Goal: Task Accomplishment & Management: Manage account settings

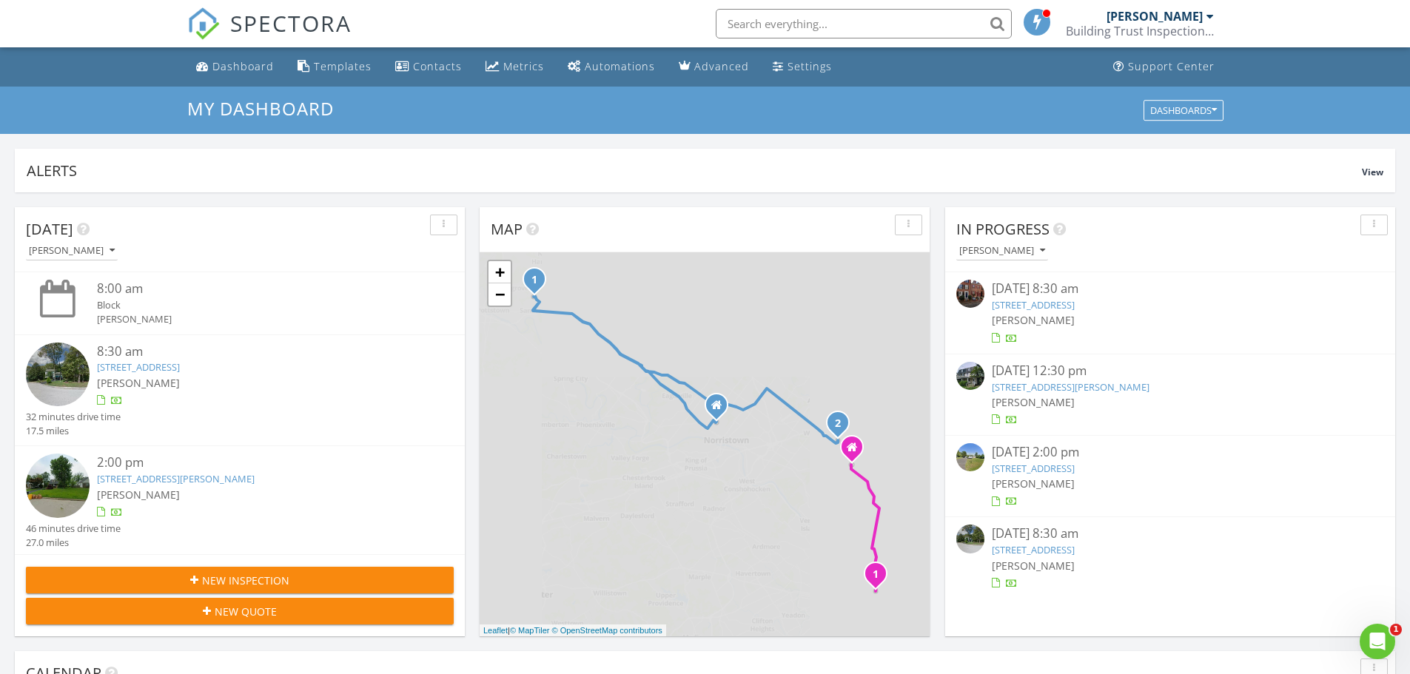
scroll to position [1370, 1433]
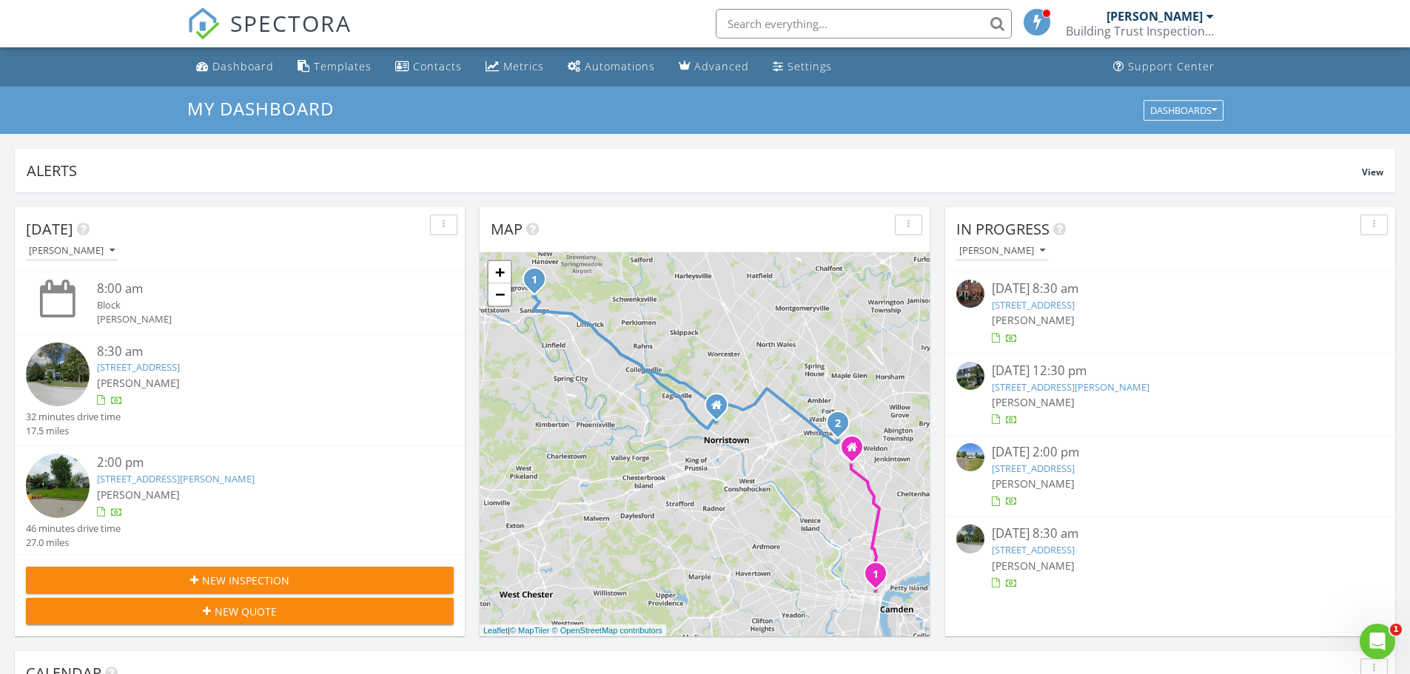
click at [203, 475] on link "503 Burton Rd , Oreland, PA 19075" at bounding box center [176, 478] width 158 height 13
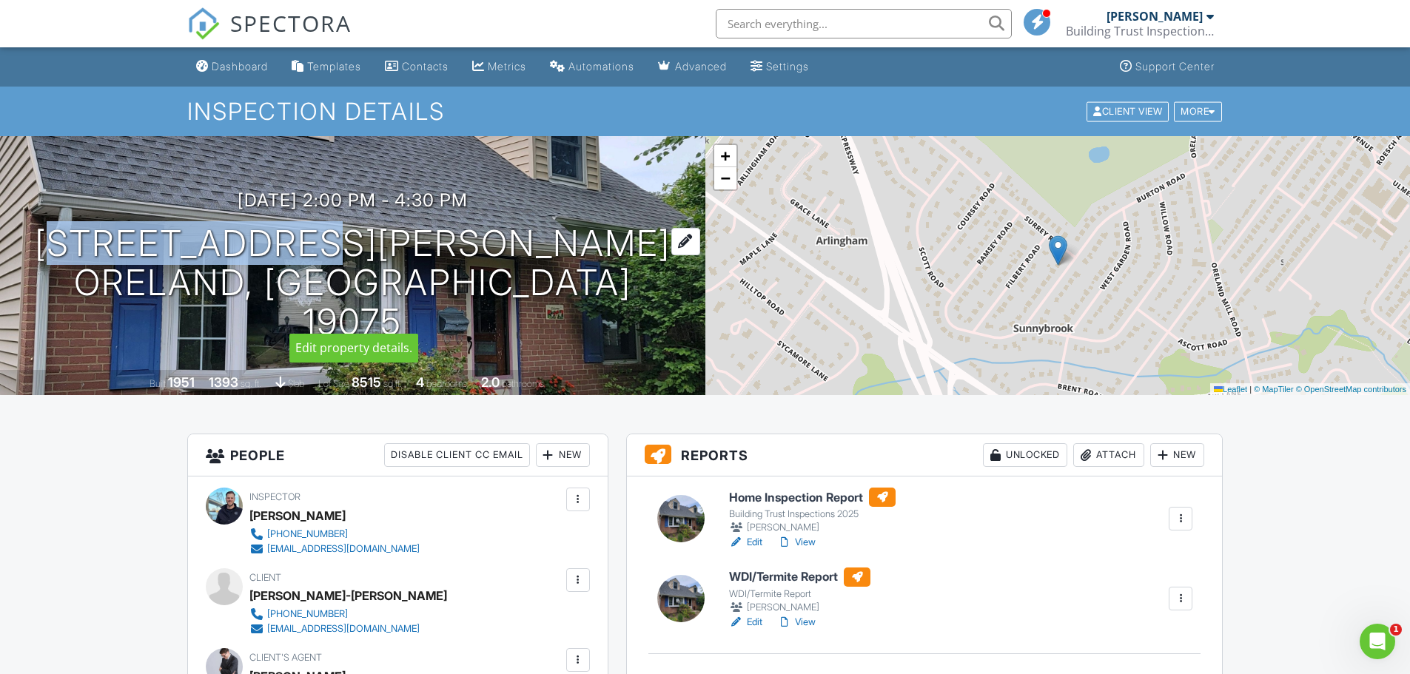
drag, startPoint x: 86, startPoint y: 262, endPoint x: 494, endPoint y: 269, distance: 407.8
click at [494, 269] on div "08/28/2025 2:00 pm - 4:30 pm 503 Burton Rd Oreland, PA 19075" at bounding box center [352, 265] width 705 height 151
copy h1 "[STREET_ADDRESS][PERSON_NAME]"
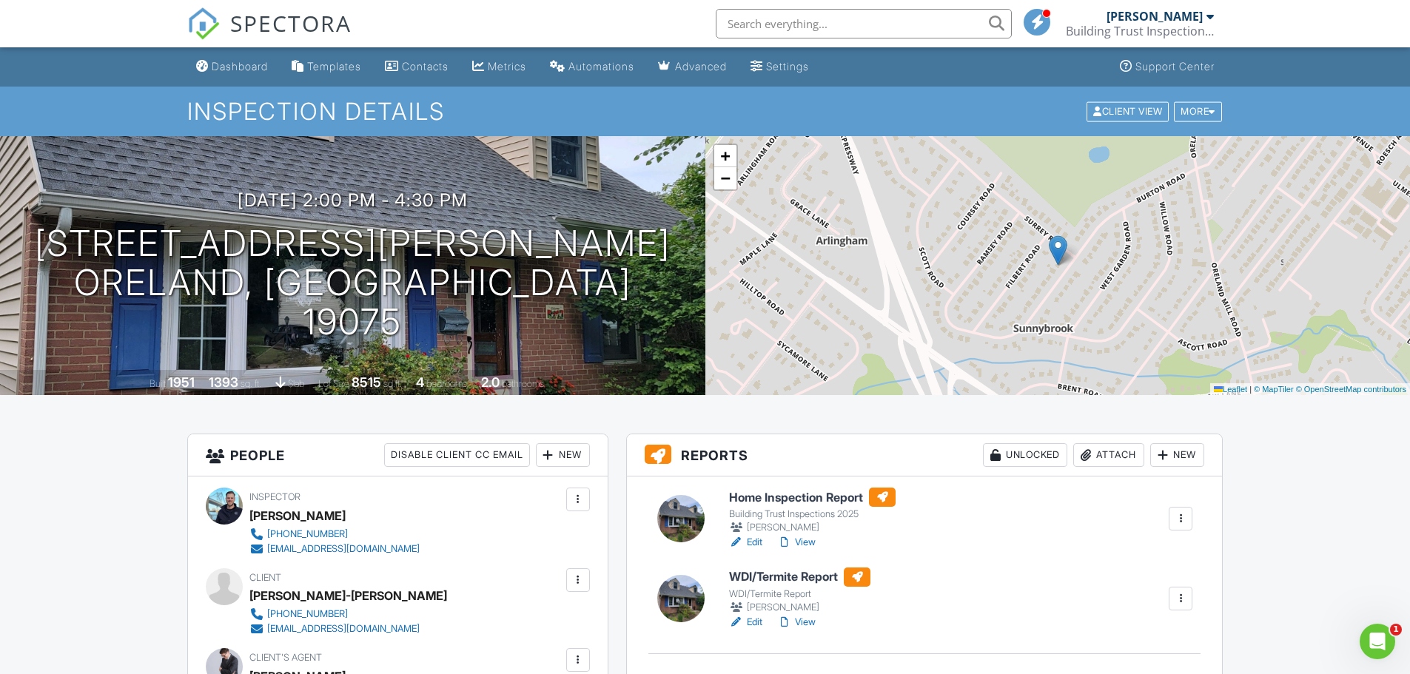
drag, startPoint x: 47, startPoint y: 499, endPoint x: 57, endPoint y: 499, distance: 10.4
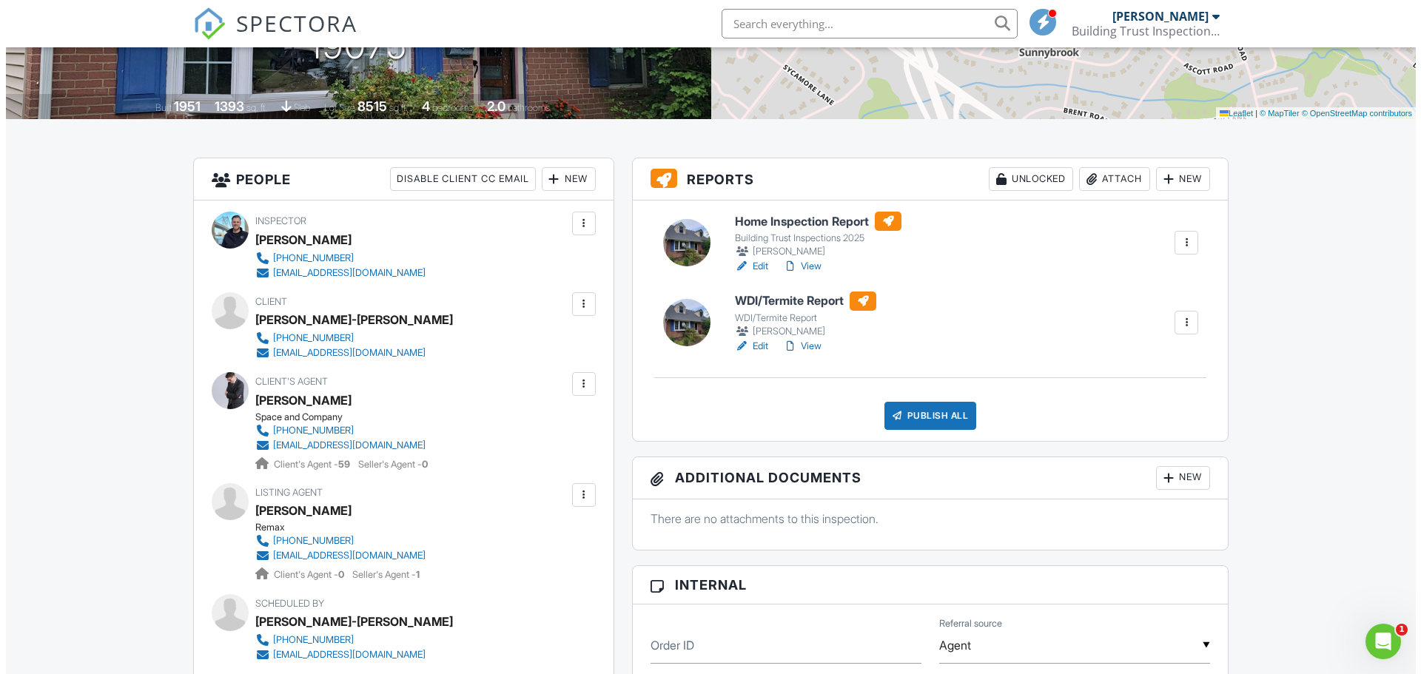
scroll to position [296, 0]
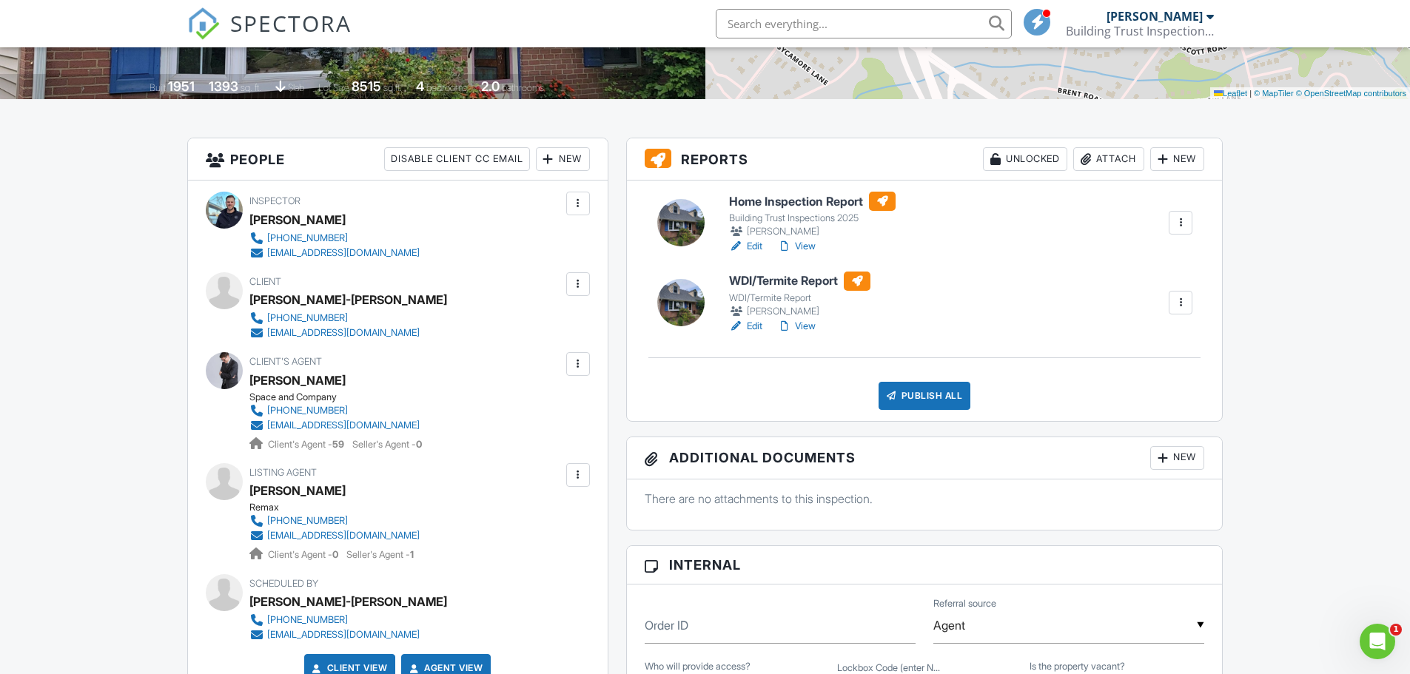
click at [1172, 161] on div "New" at bounding box center [1177, 159] width 54 height 24
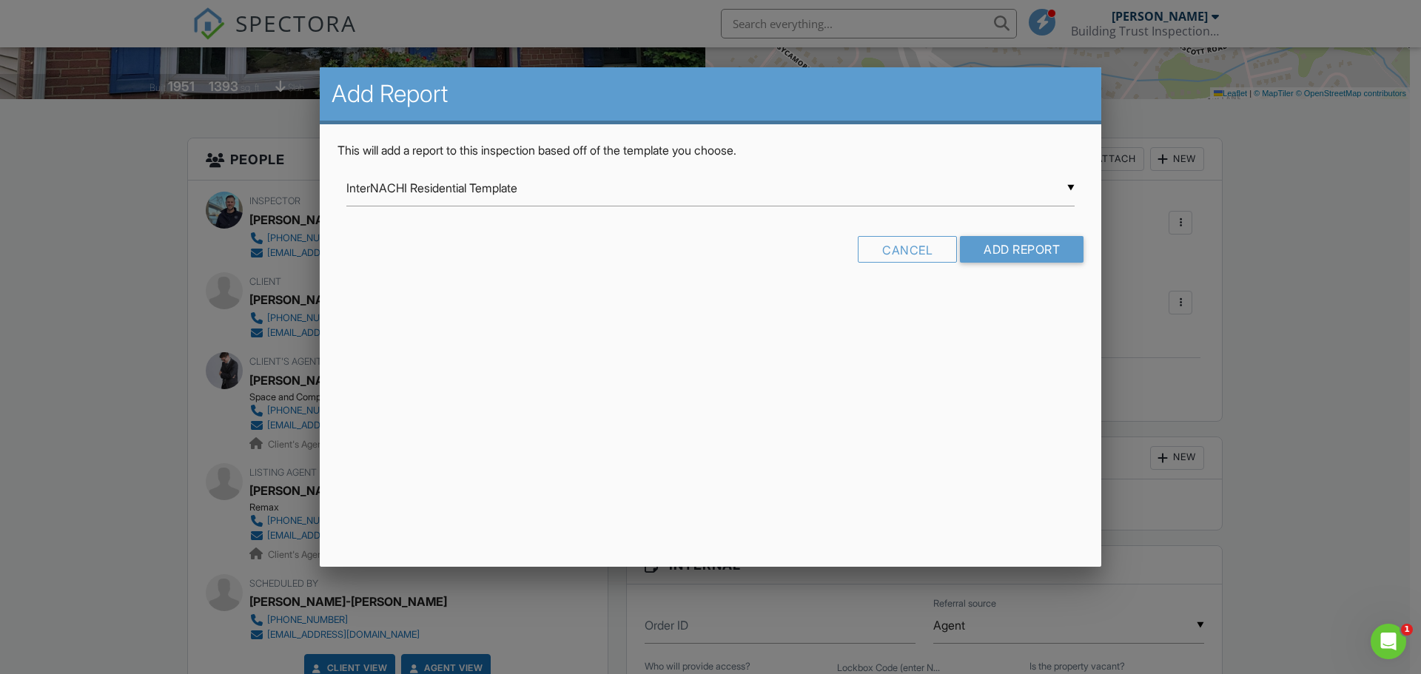
click at [455, 186] on div "▼ InterNACHI Residential Template InterNACHI Residential Template Residential T…" at bounding box center [710, 188] width 728 height 36
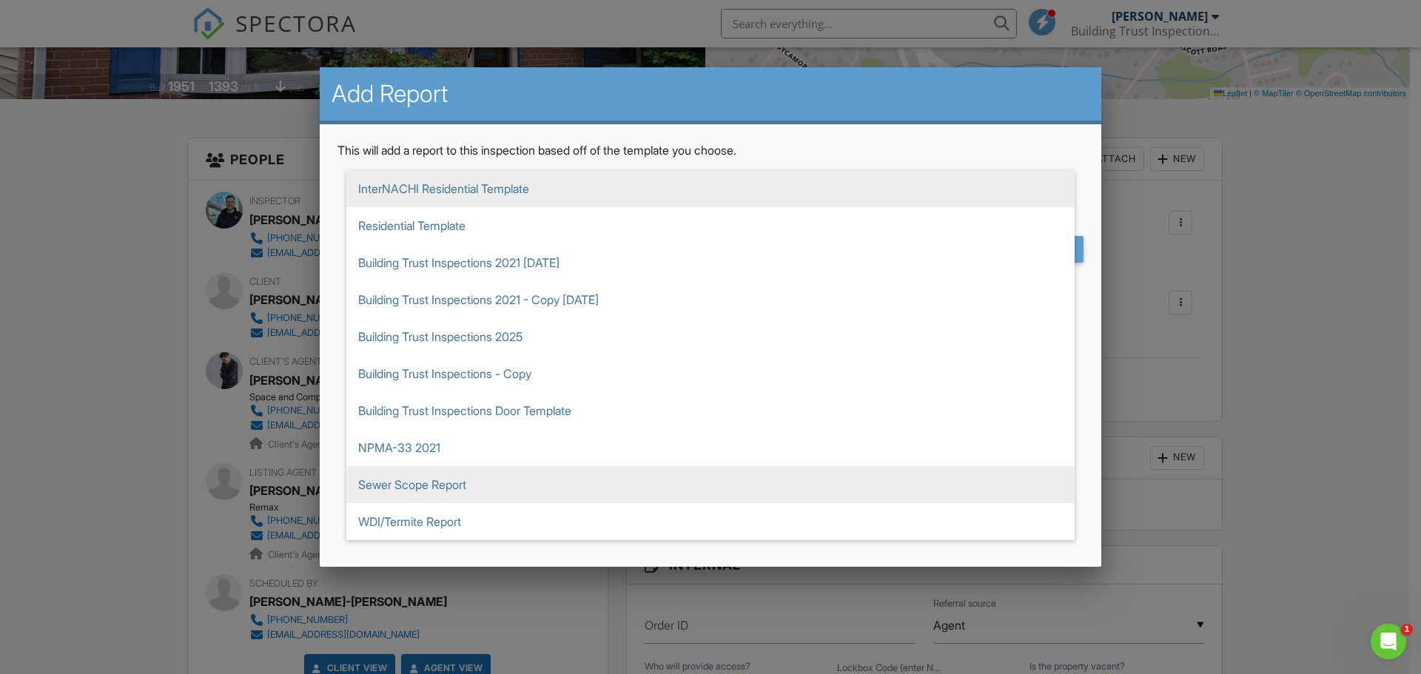
drag, startPoint x: 410, startPoint y: 490, endPoint x: 459, endPoint y: 488, distance: 49.6
click at [410, 489] on span "Sewer Scope Report" at bounding box center [710, 484] width 728 height 37
type input "Sewer Scope Report"
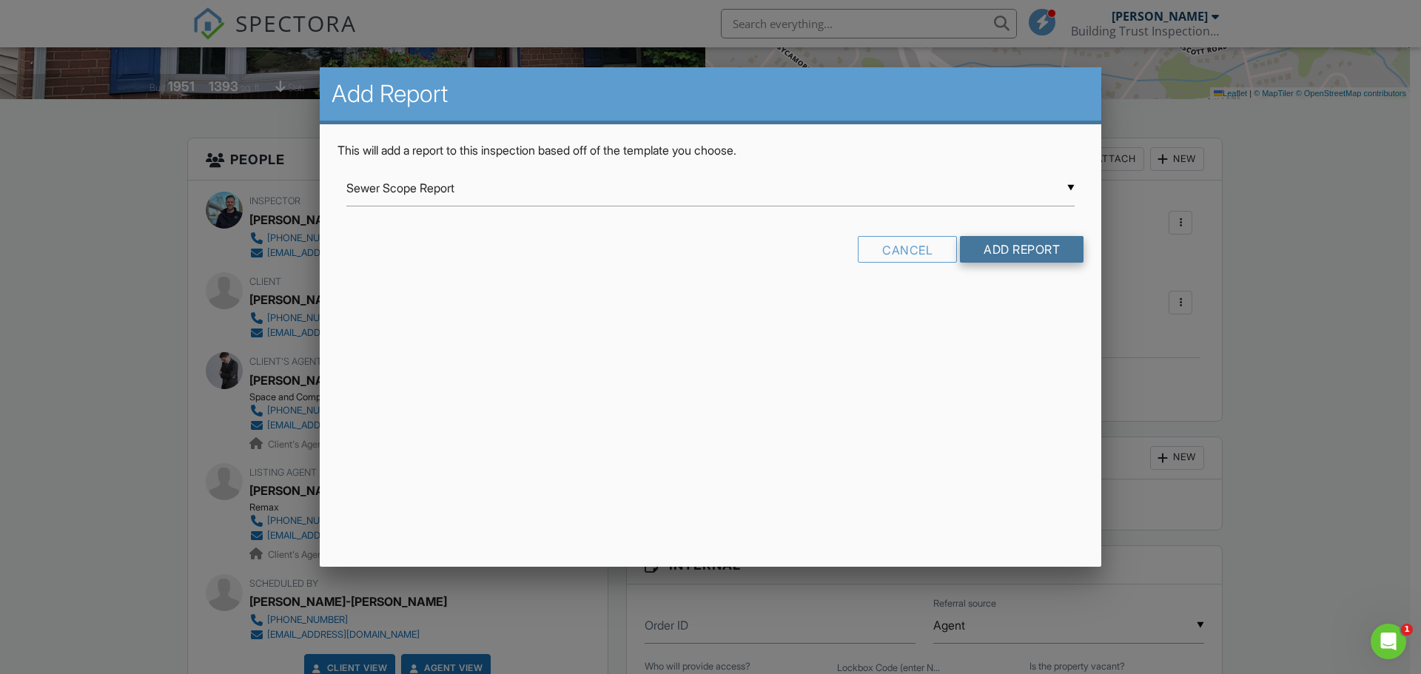
click at [1031, 252] on input "Add Report" at bounding box center [1022, 249] width 124 height 27
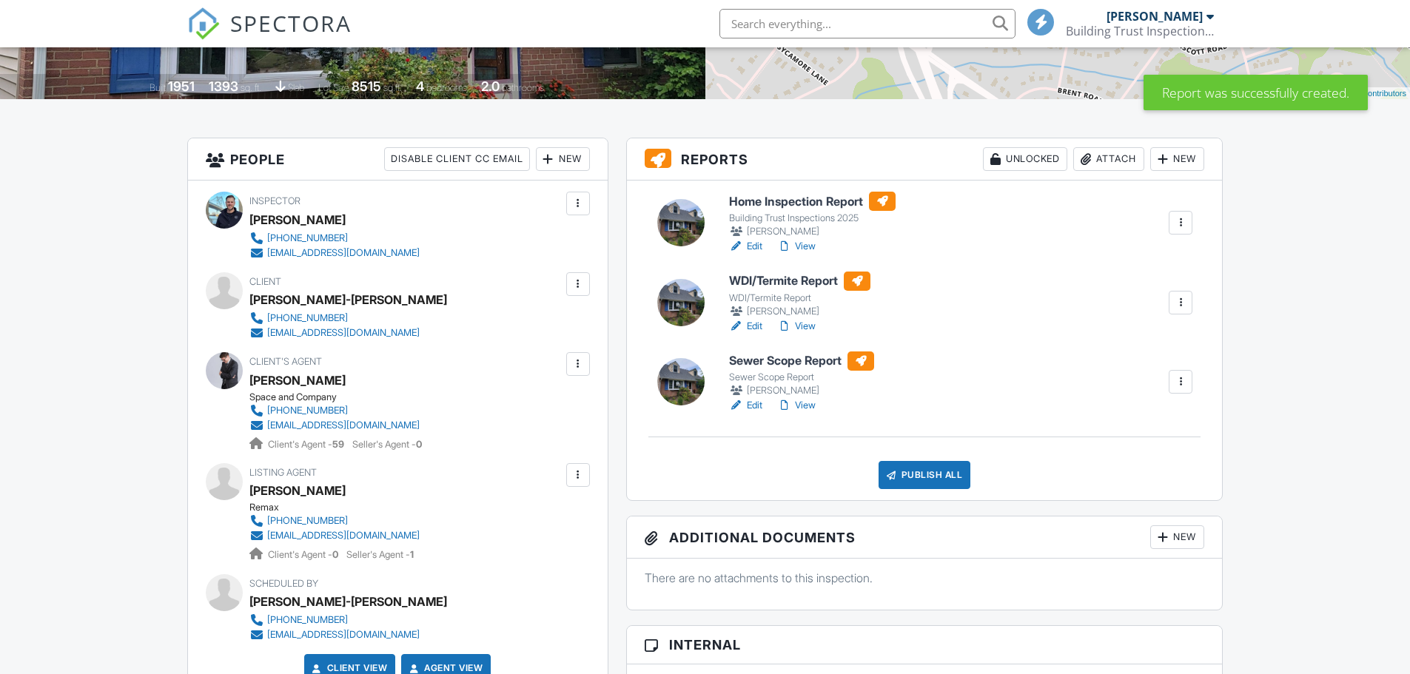
scroll to position [296, 0]
click at [750, 403] on link "Edit" at bounding box center [745, 405] width 33 height 15
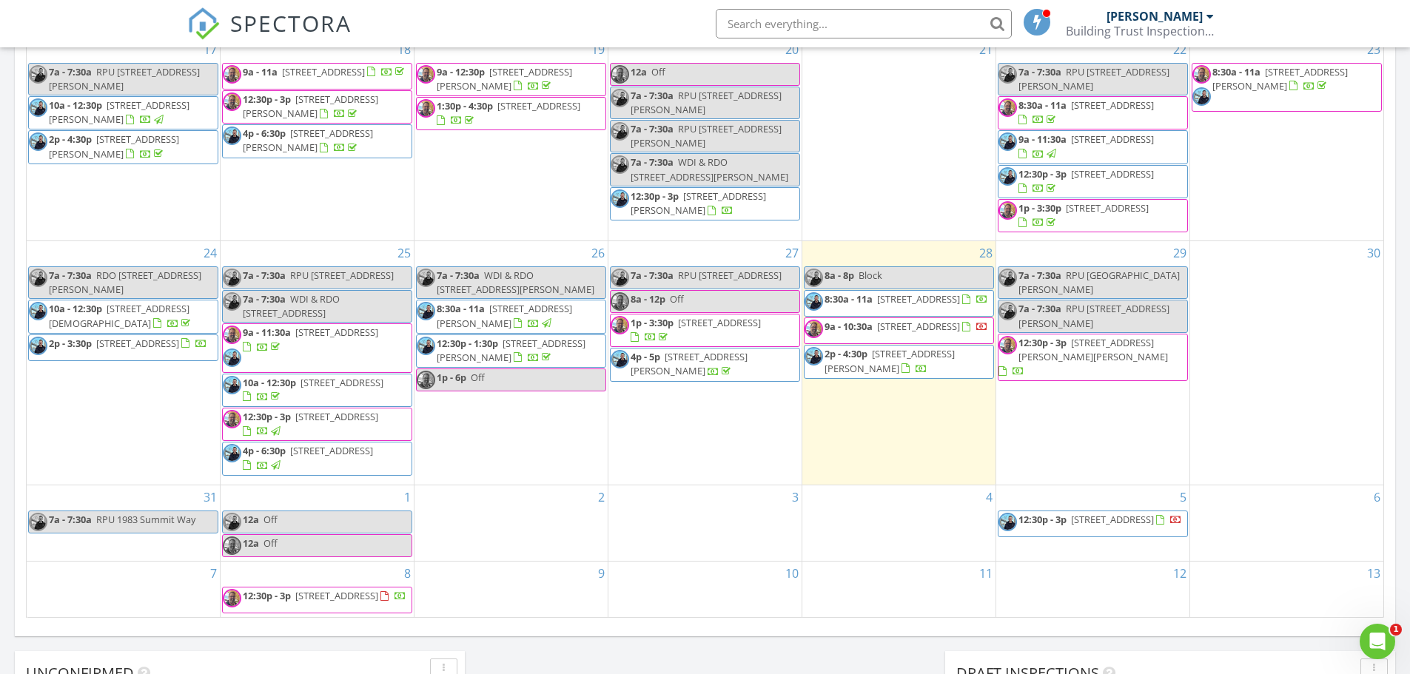
scroll to position [814, 0]
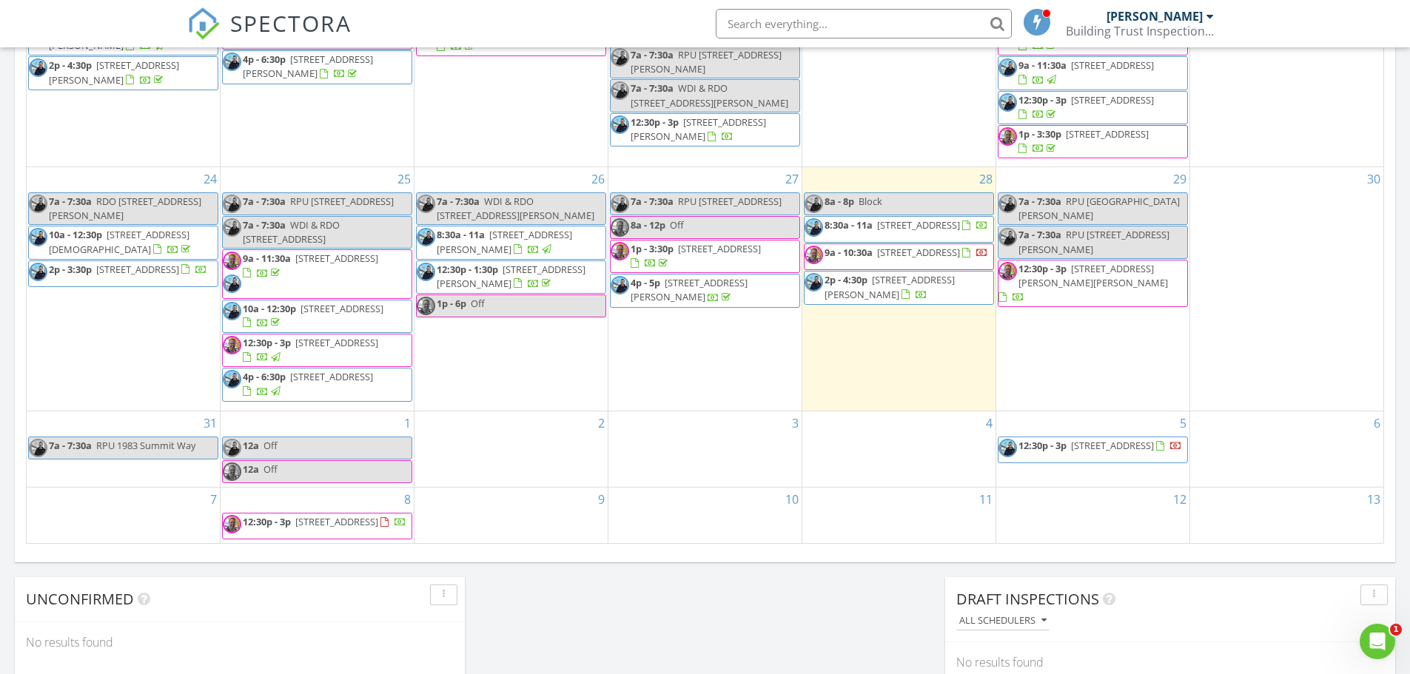
click at [1077, 439] on span "903 Corinthian Ave 2, Philadelphia 19130" at bounding box center [1112, 445] width 83 height 13
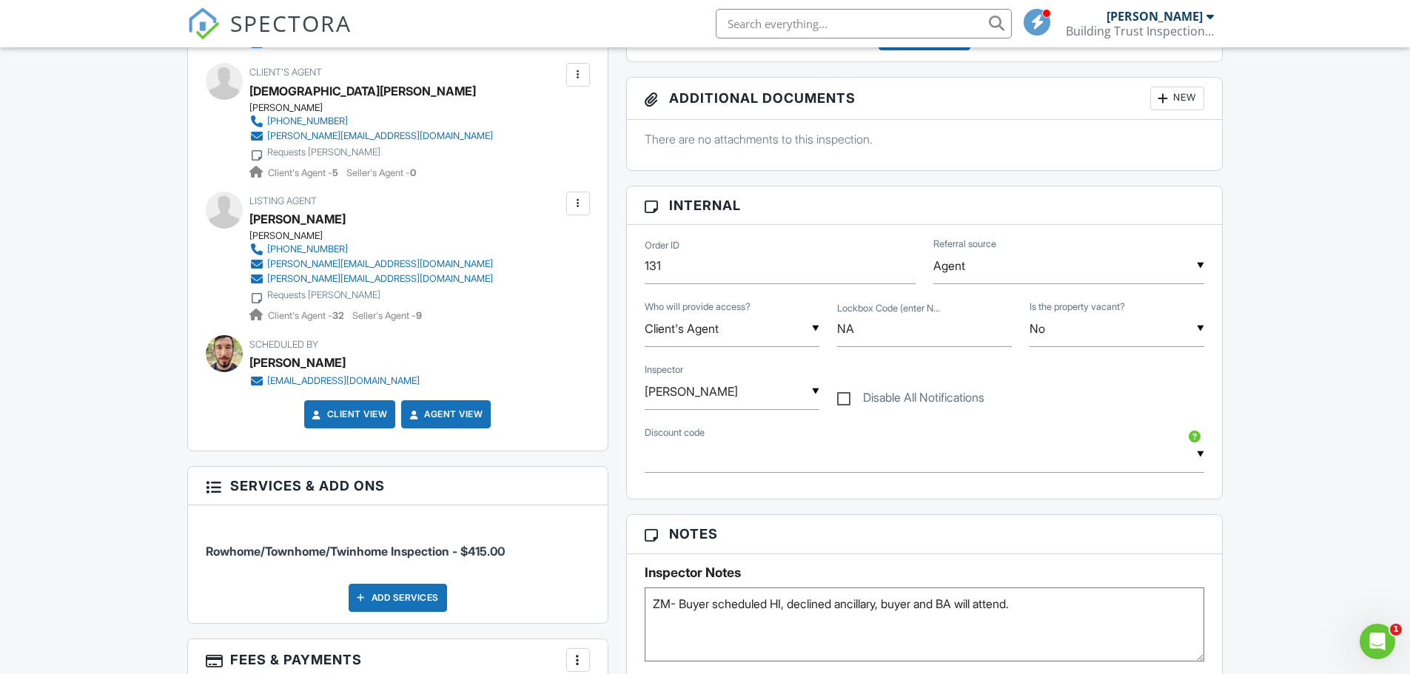
scroll to position [592, 0]
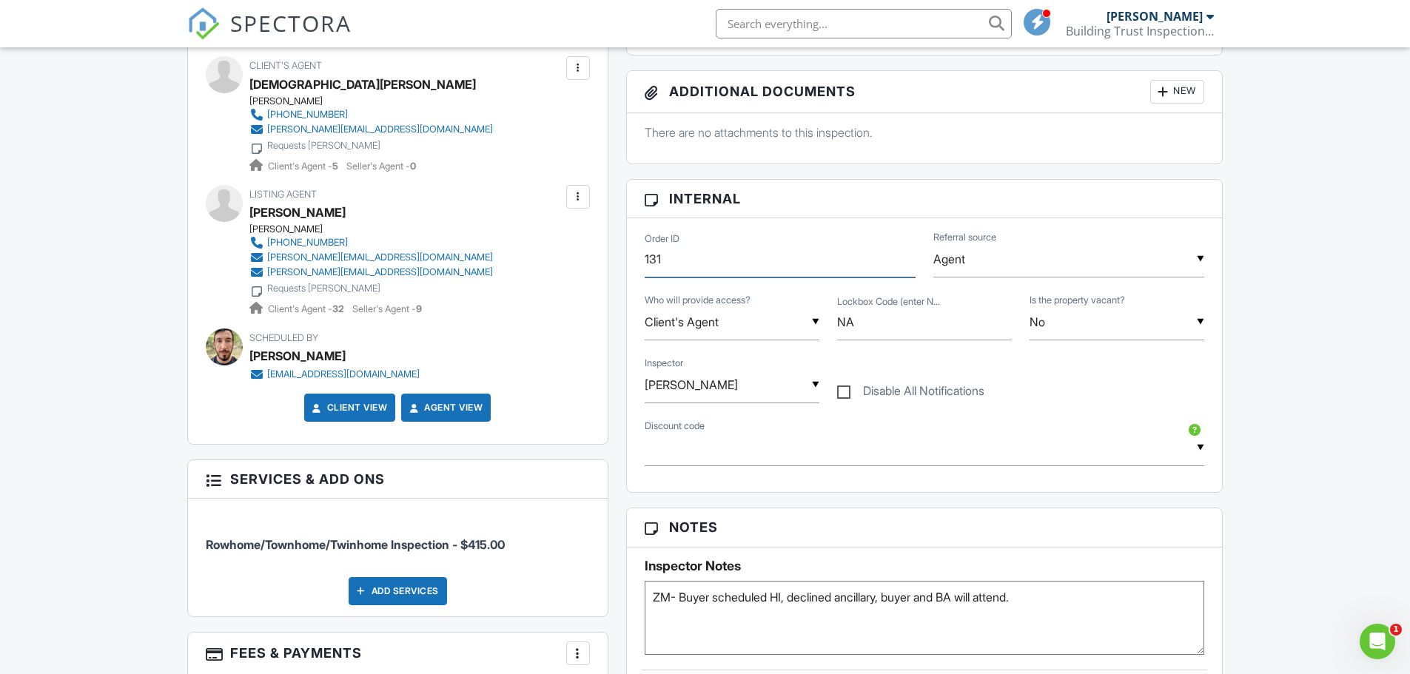
drag, startPoint x: 691, startPoint y: 255, endPoint x: 513, endPoint y: 292, distance: 182.1
click at [515, 290] on div "All emails and texts are disabled for this inspection! All emails and texts hav…" at bounding box center [705, 503] width 1054 height 1323
click at [132, 365] on div "Dashboard Templates Contacts Metrics Automations Advanced Settings Support Cent…" at bounding box center [705, 483] width 1410 height 2056
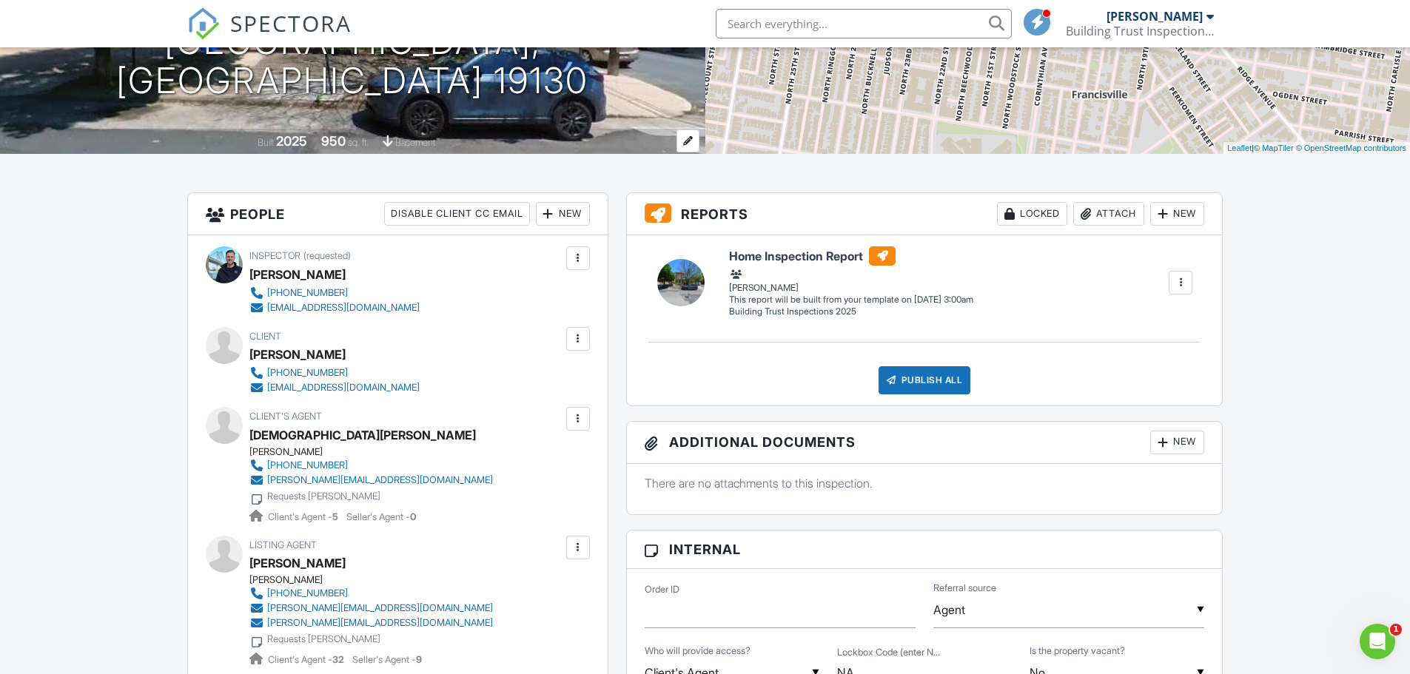
scroll to position [0, 0]
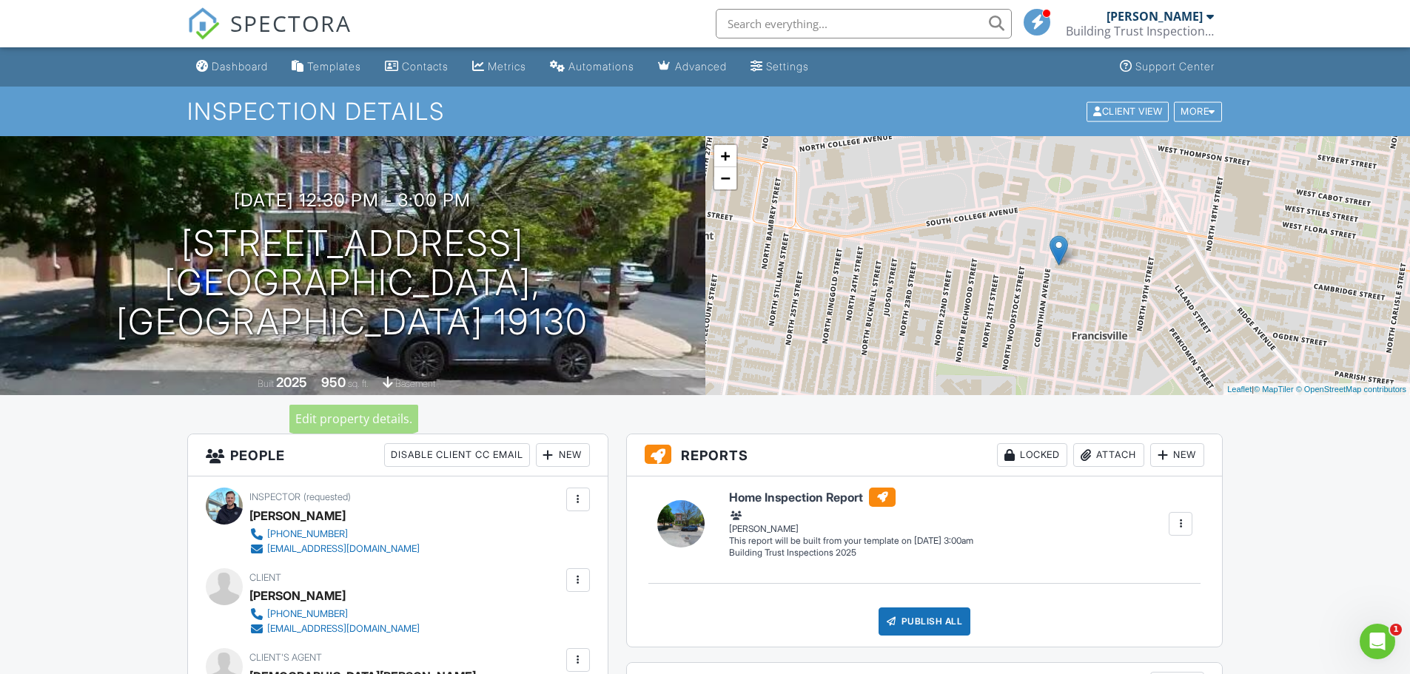
drag, startPoint x: 127, startPoint y: 380, endPoint x: 129, endPoint y: 491, distance: 111.0
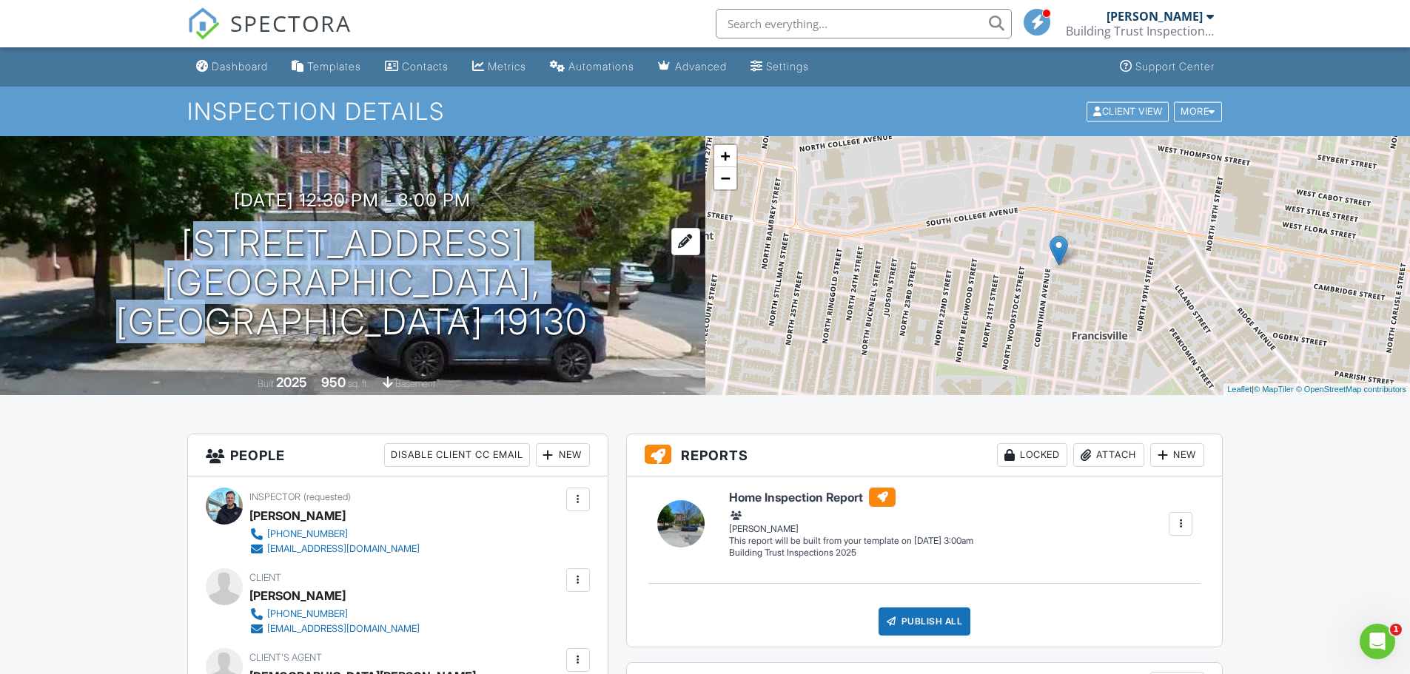
drag, startPoint x: 84, startPoint y: 265, endPoint x: 555, endPoint y: 307, distance: 473.2
click at [555, 307] on div "09/05/2025 12:30 pm - 3:00 pm 903 Corinthian Ave 2 Philadelphia, PA 19130" at bounding box center [352, 265] width 705 height 151
copy h1 "903 Corinthian Ave 2 Philadelphia, PA 19130"
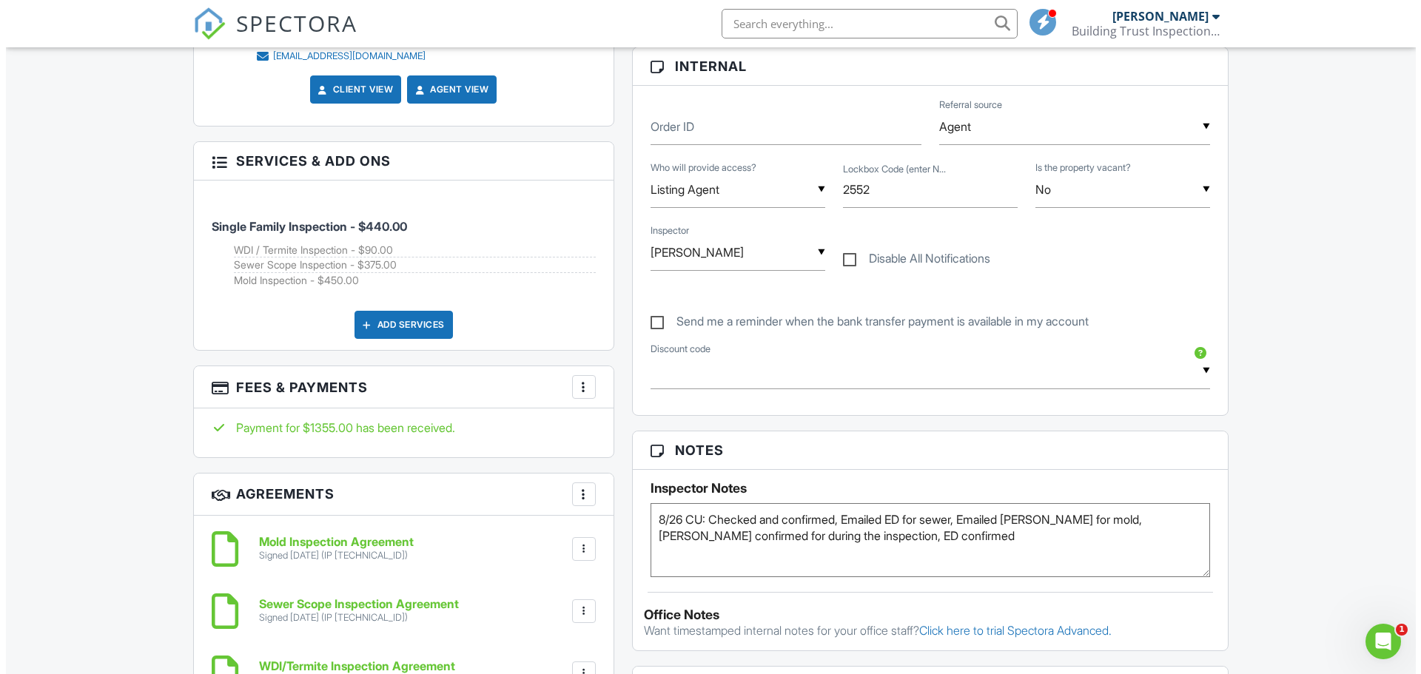
scroll to position [888, 0]
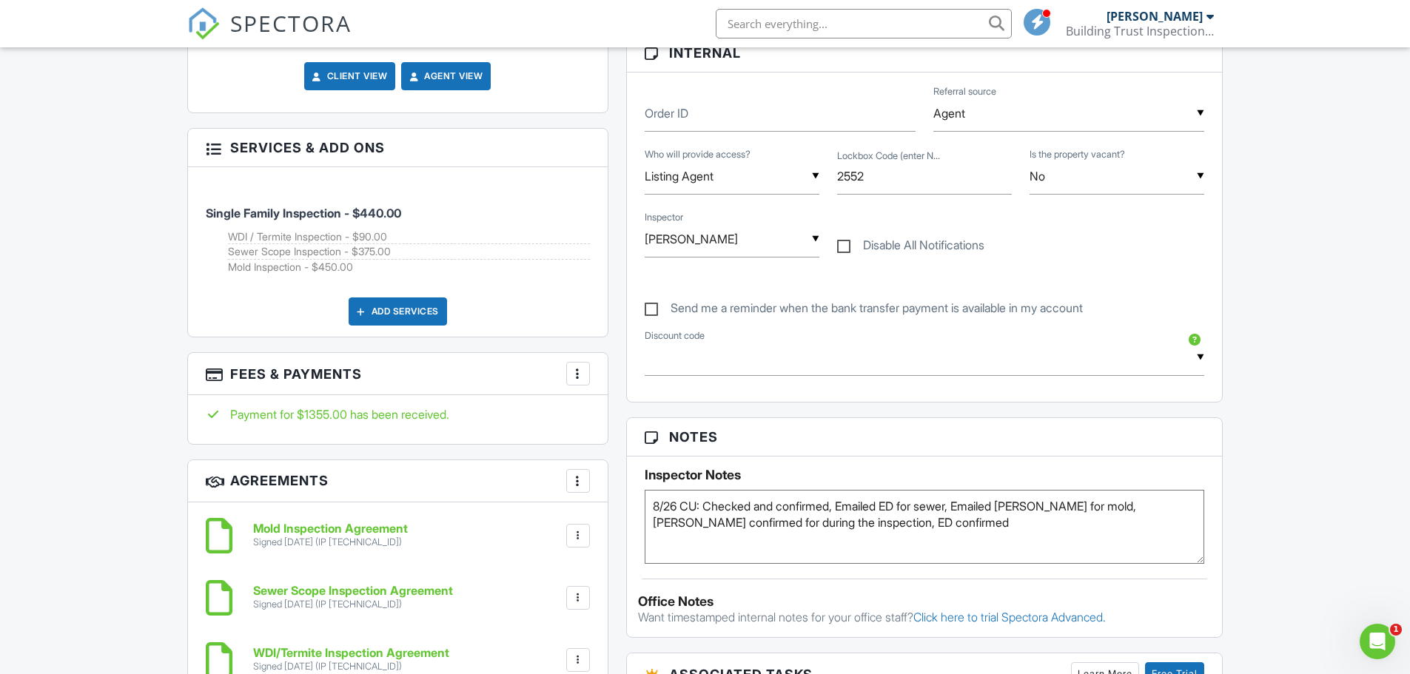
click at [573, 384] on div "More" at bounding box center [578, 374] width 24 height 24
click at [603, 414] on li "Edit Fees & Payments" at bounding box center [652, 418] width 155 height 37
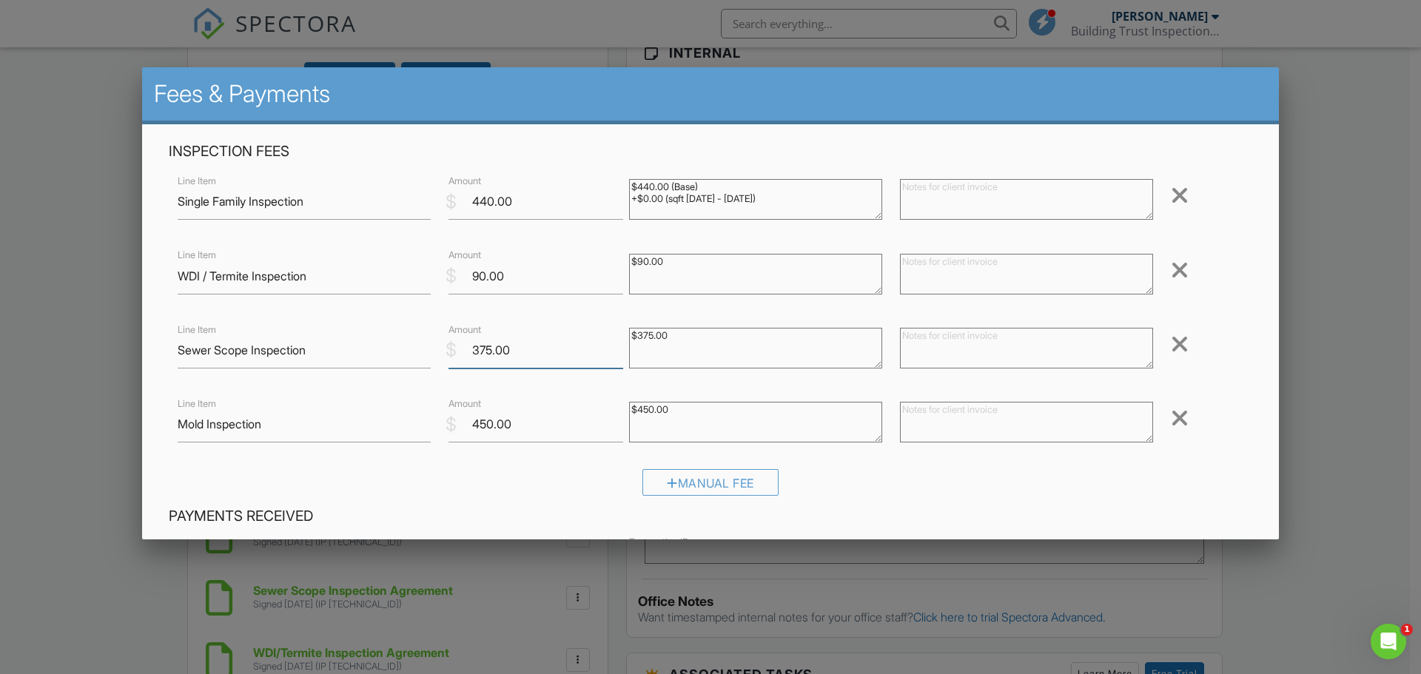
click at [471, 355] on input "375.00" at bounding box center [535, 350] width 175 height 36
drag, startPoint x: 468, startPoint y: 354, endPoint x: 484, endPoint y: 360, distance: 17.3
click at [484, 360] on input "375.00" at bounding box center [535, 350] width 175 height 36
type input "465.00"
click at [905, 348] on textarea at bounding box center [1026, 348] width 253 height 41
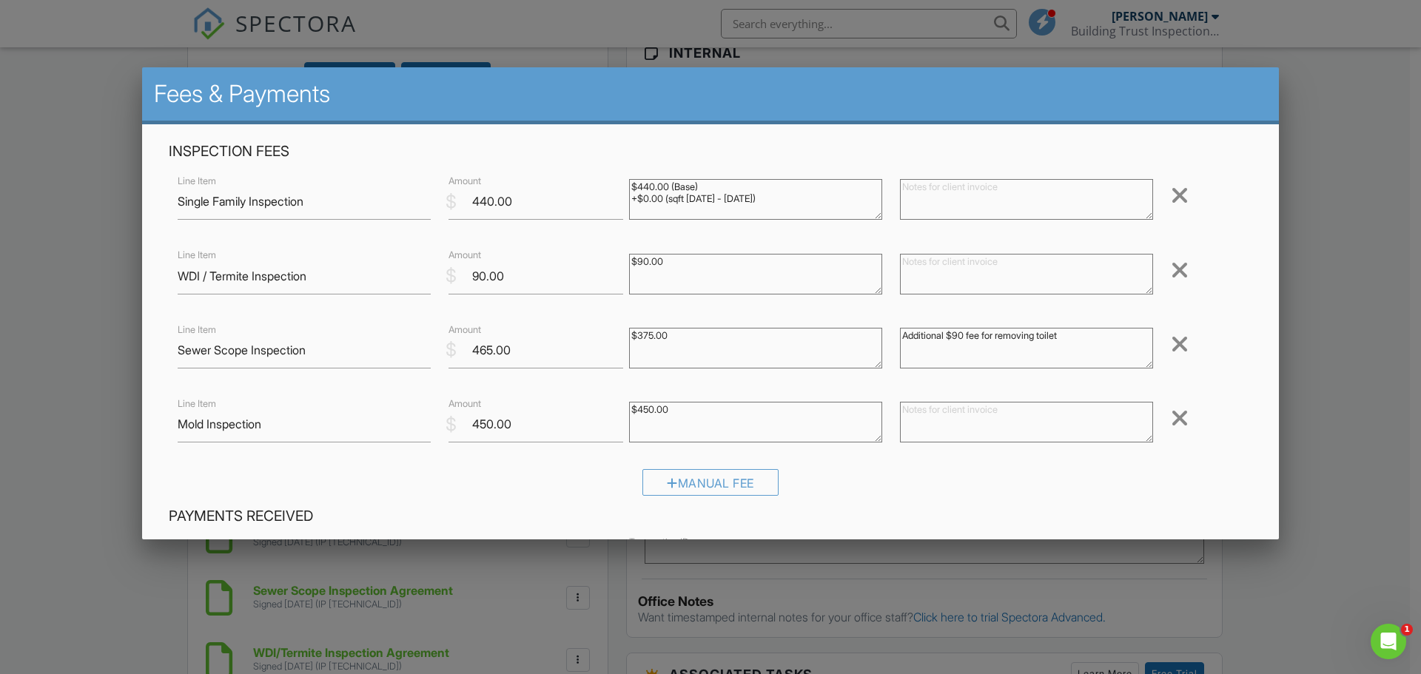
click at [1040, 334] on textarea "Additional $90 fee for removing toilet" at bounding box center [1026, 348] width 253 height 41
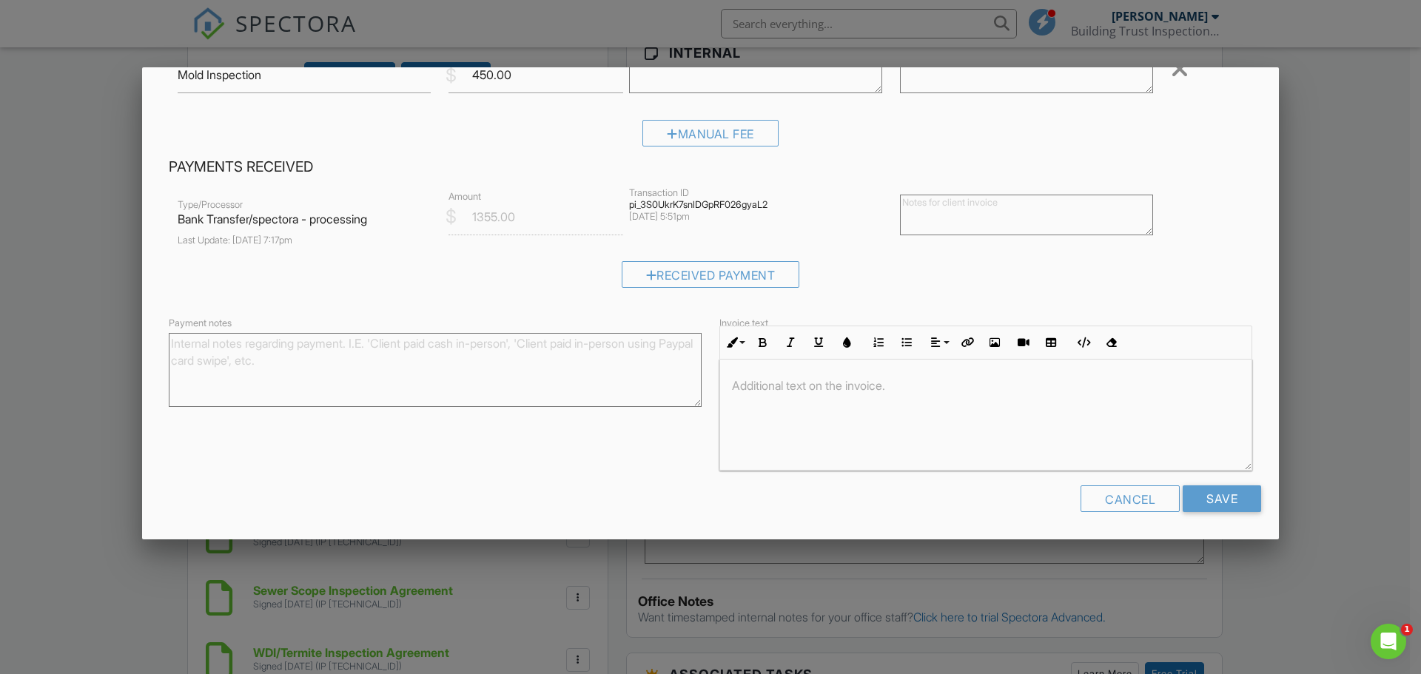
scroll to position [351, 0]
type textarea "Additional $90 fee for removing & reinstalling toilet"
click at [1216, 498] on input "Save" at bounding box center [1221, 497] width 78 height 27
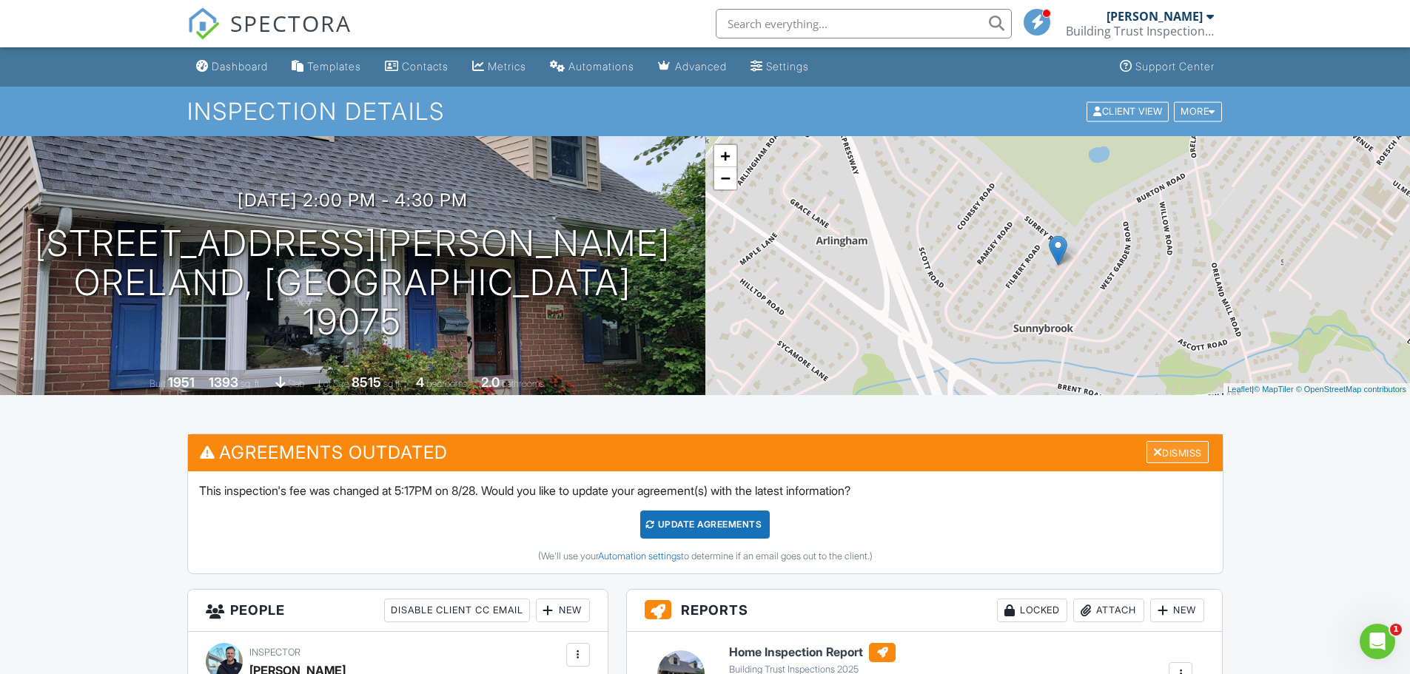
click at [1190, 454] on div "Dismiss" at bounding box center [1177, 452] width 62 height 23
